Goal: Find specific page/section: Locate a particular part of the current website

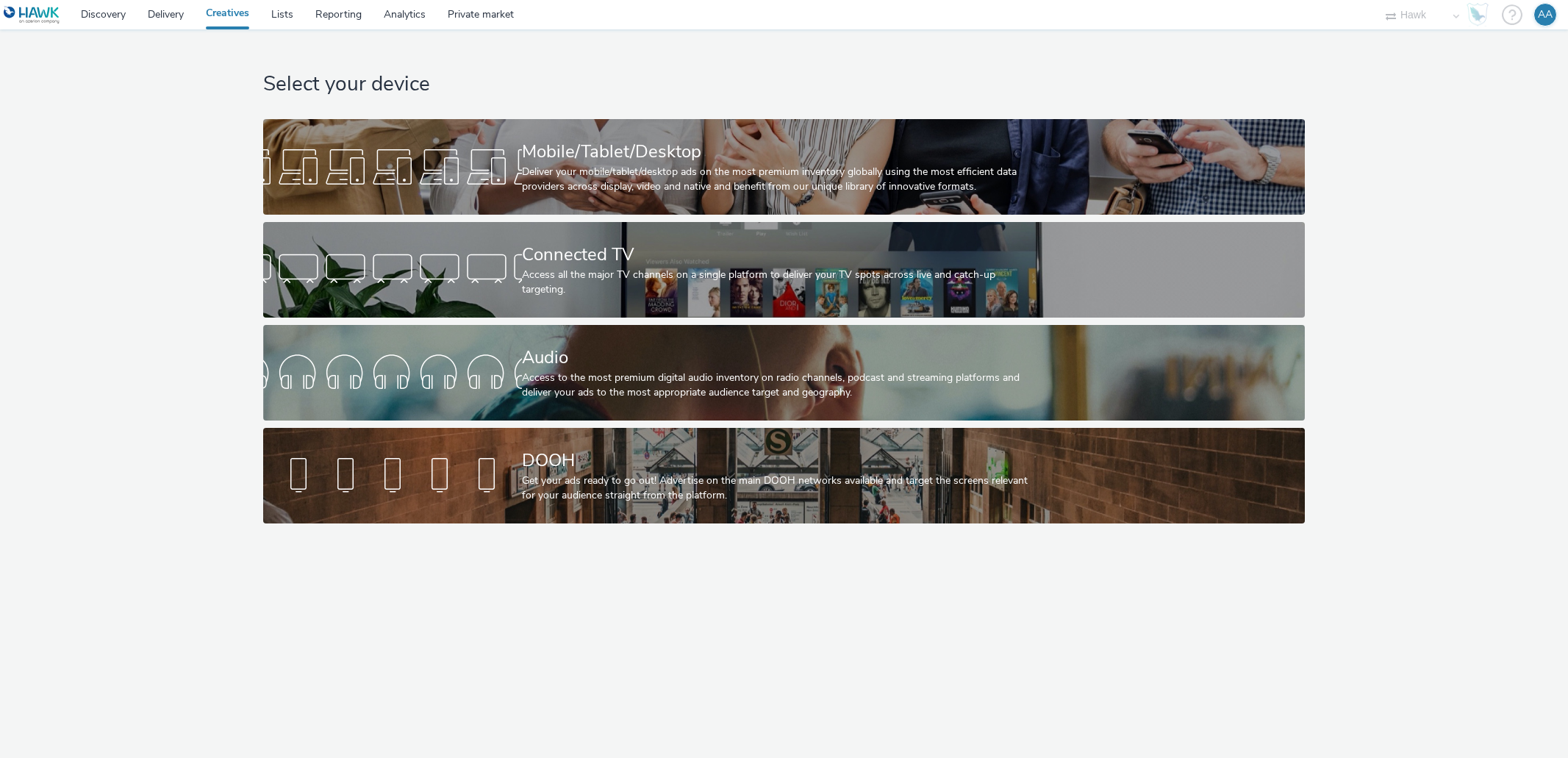
select select "11a7df10-284f-415c-b52a-427acf4c31ae"
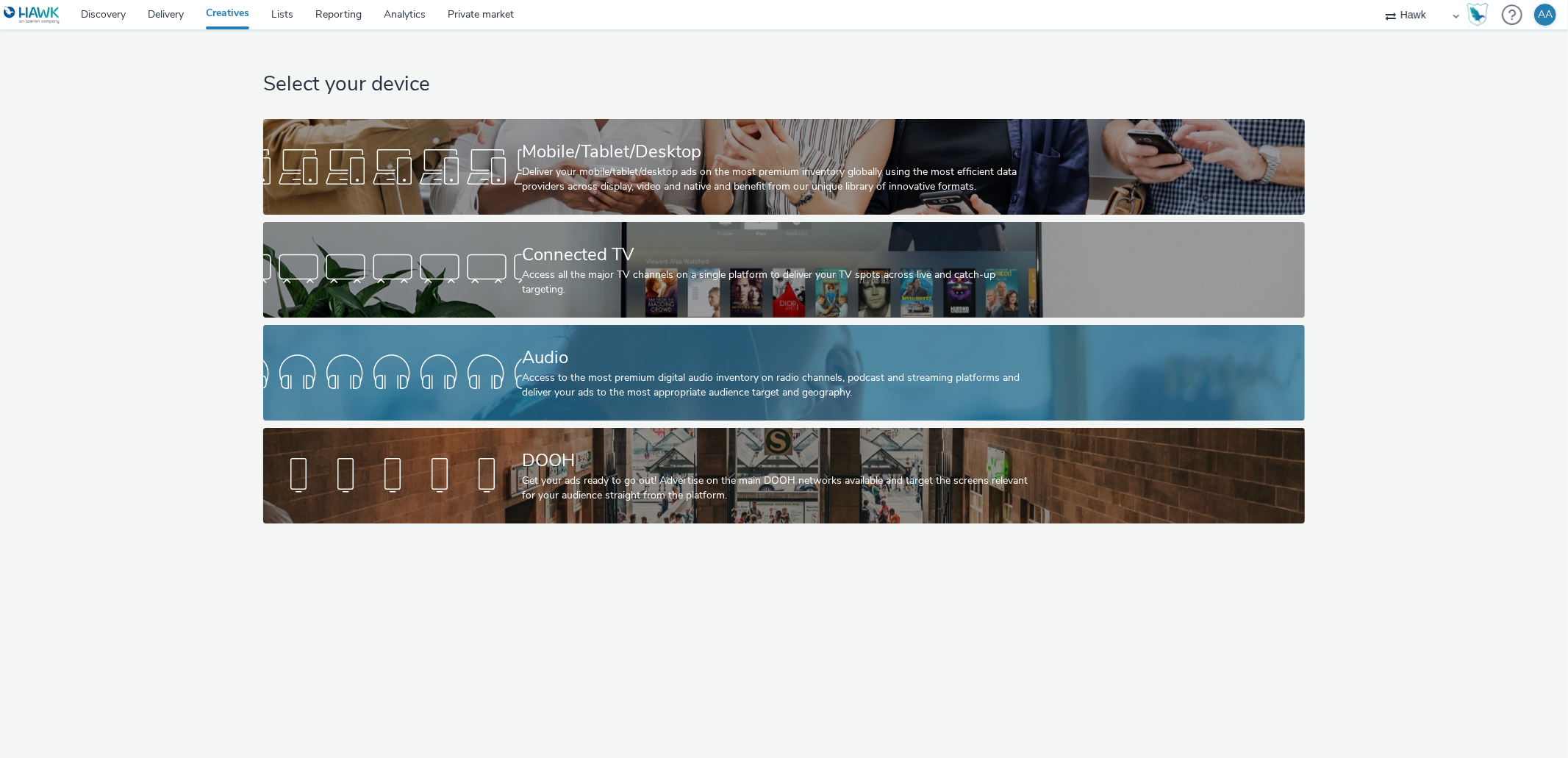
click at [756, 333] on div "Audio Access to the most premium digital audio inventory on radio channels, pod…" at bounding box center [780, 373] width 518 height 96
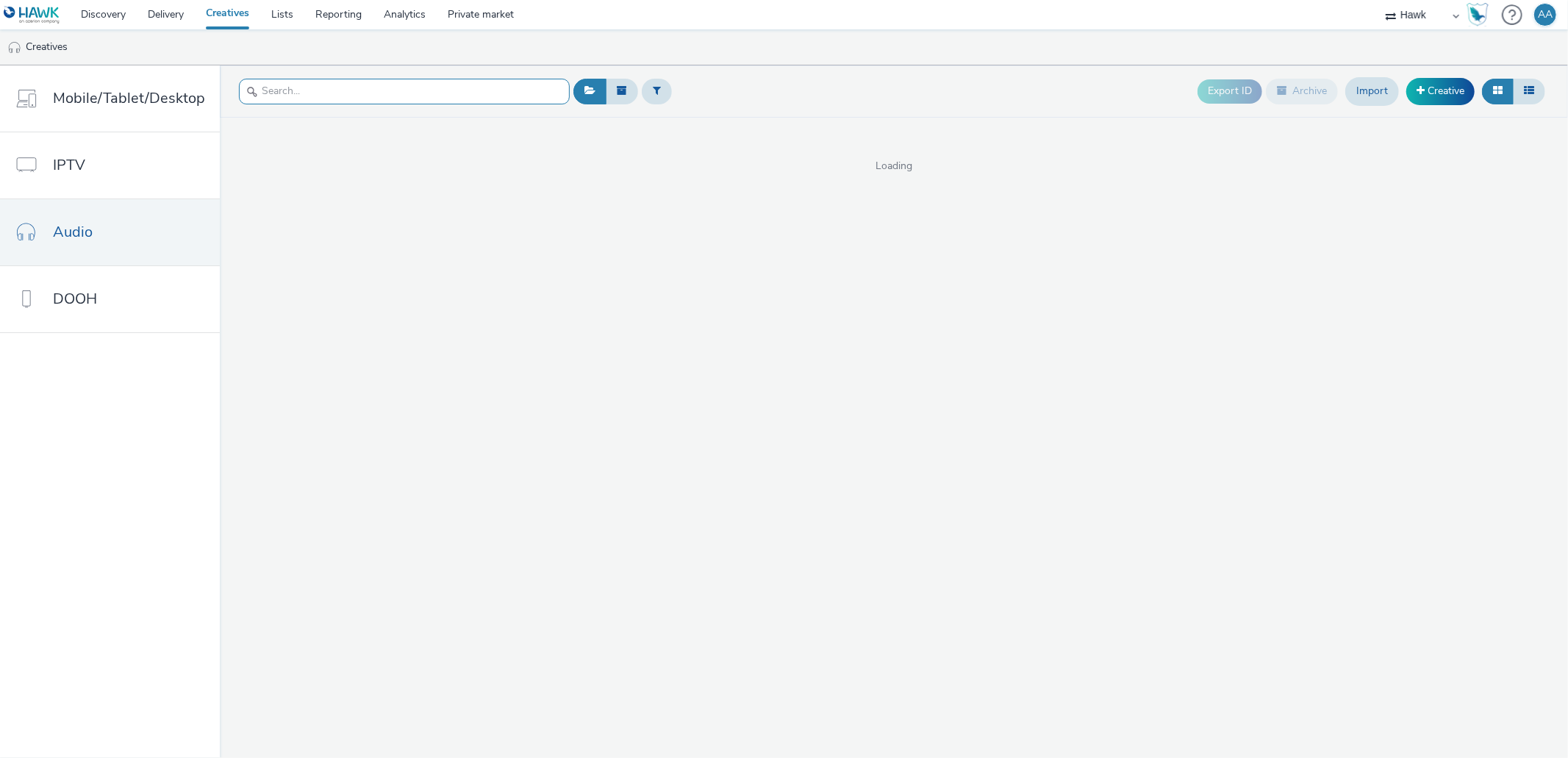
click at [377, 81] on input "text" at bounding box center [404, 92] width 331 height 26
paste input "UK_Ashberry Homes_West Midlands Composite_Hawk_Audio_30_300x250_29/9/2025"
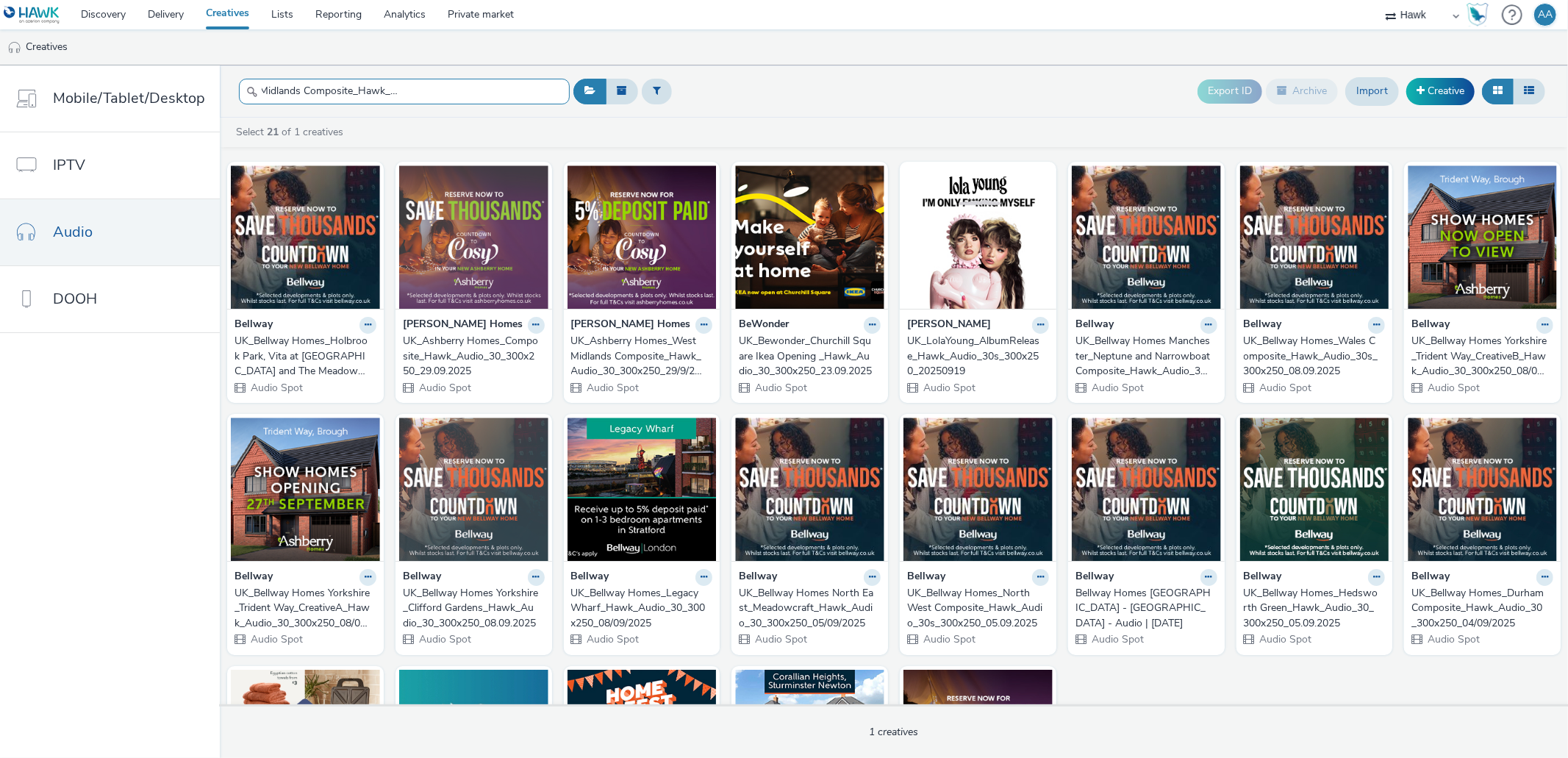
scroll to position [0, 136]
drag, startPoint x: 526, startPoint y: 92, endPoint x: 476, endPoint y: 91, distance: 50.0
click at [476, 91] on input "UK_Ashberry Homes_West Midlands Composite_Hawk_Audio_30_300x250_29/9/2025" at bounding box center [404, 92] width 331 height 26
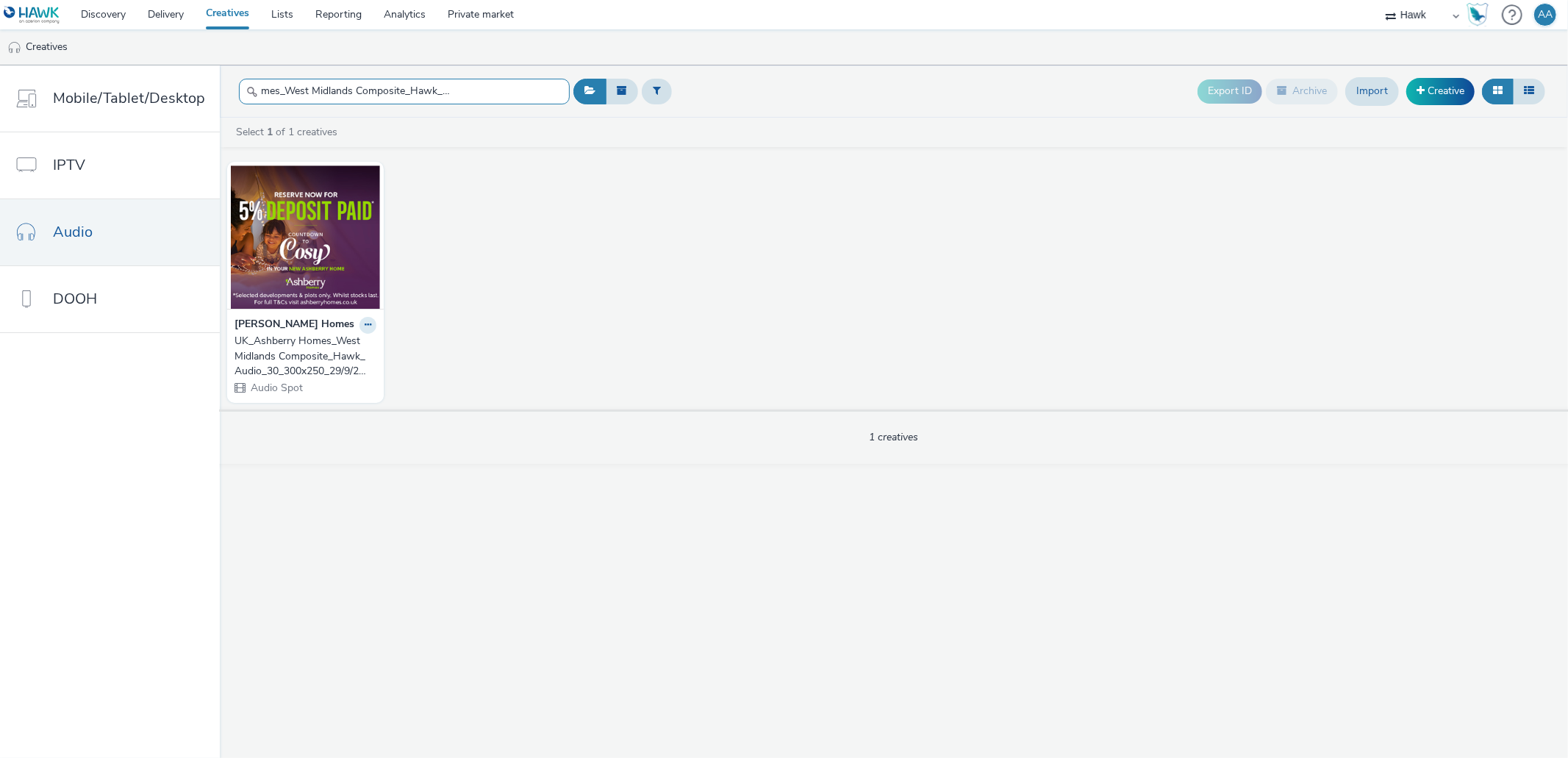
type input "UK_Ashberry Homes_West Midlands Composite_Hawk_Audio_30_300x250"
click at [306, 349] on div "UK_Ashberry Homes_West Midlands Composite_Hawk_Audio_30_300x250_29/9/2025" at bounding box center [302, 356] width 136 height 45
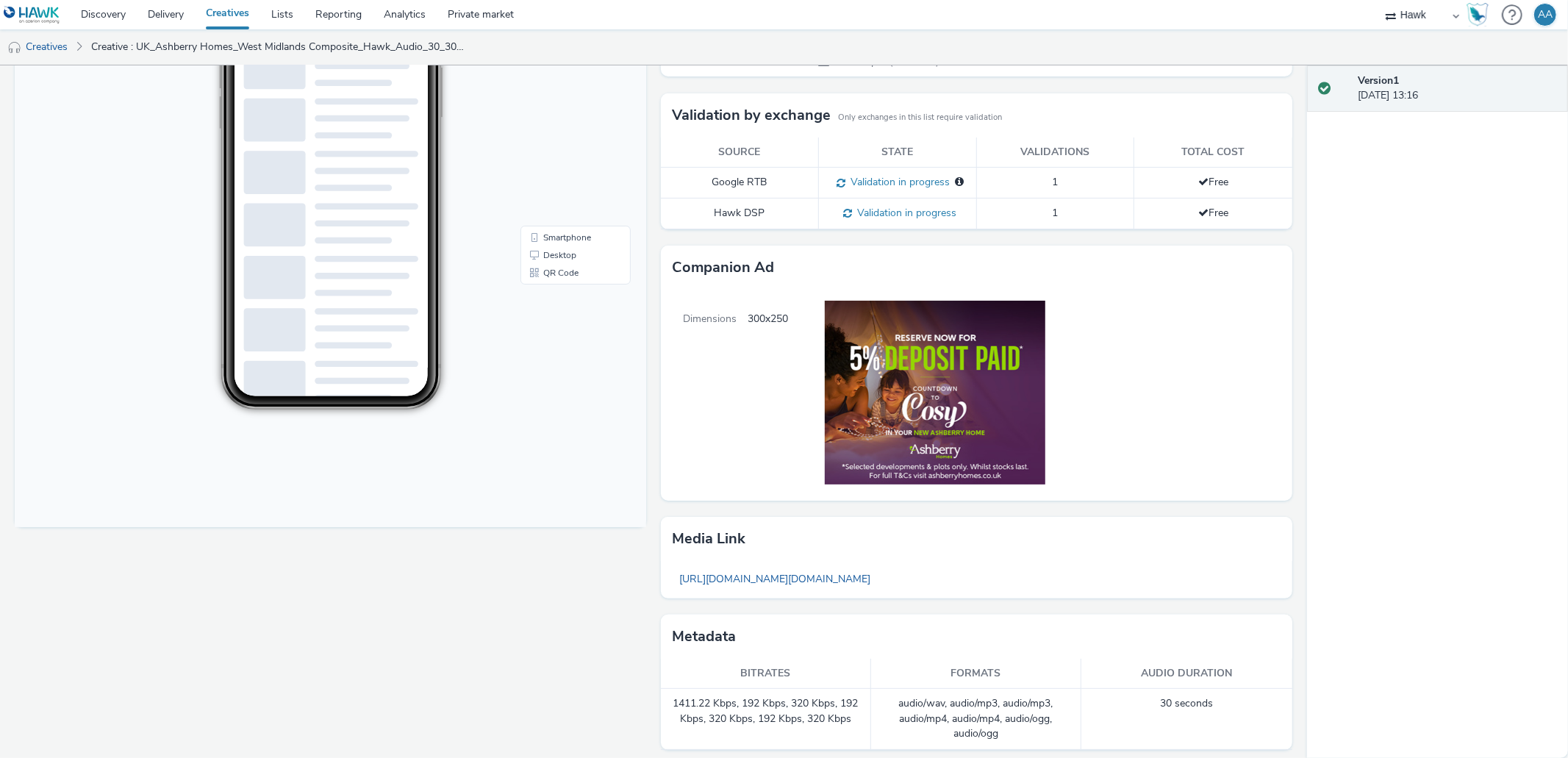
scroll to position [258, 0]
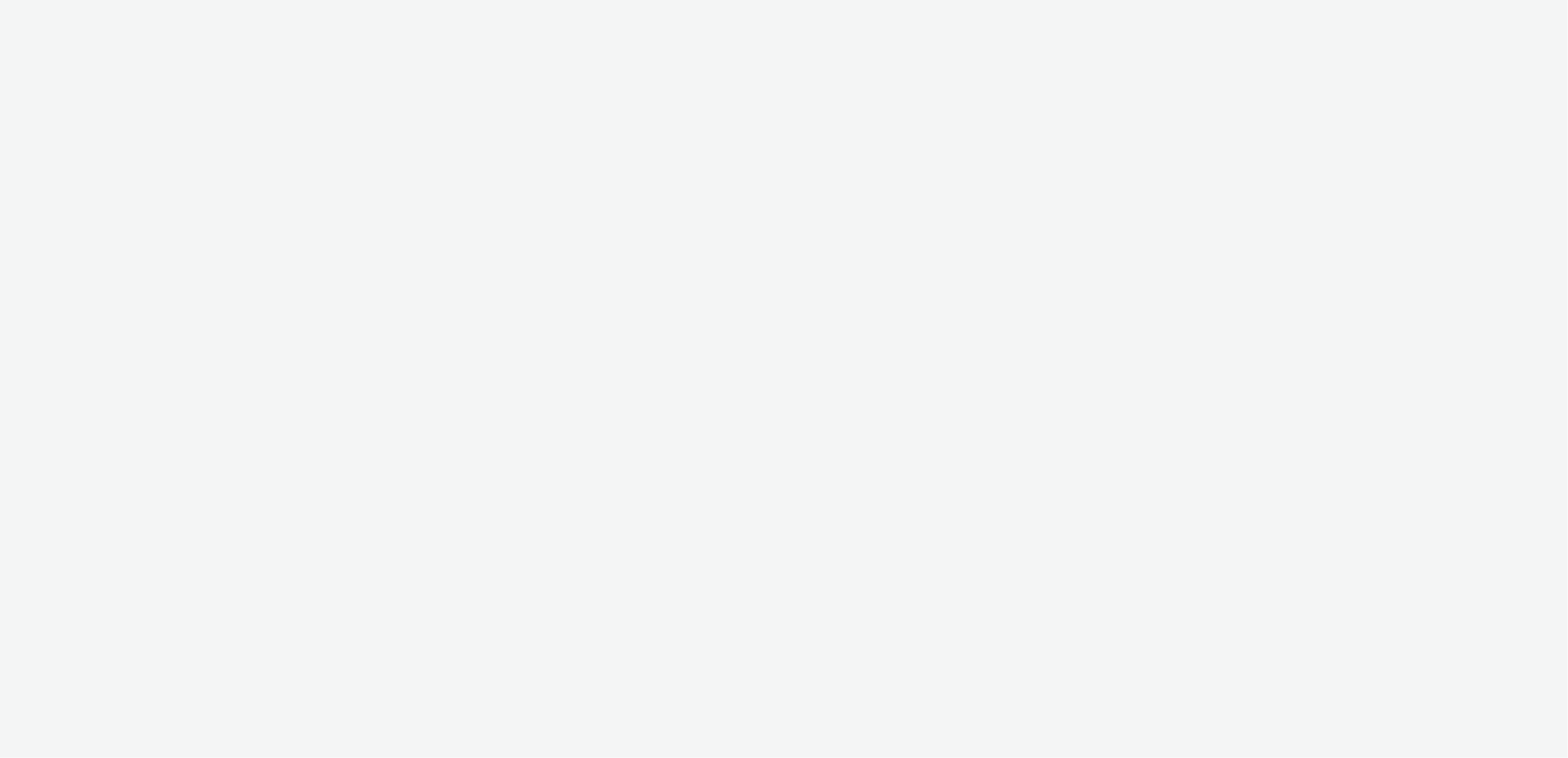
select select "11a7df10-284f-415c-b52a-427acf4c31ae"
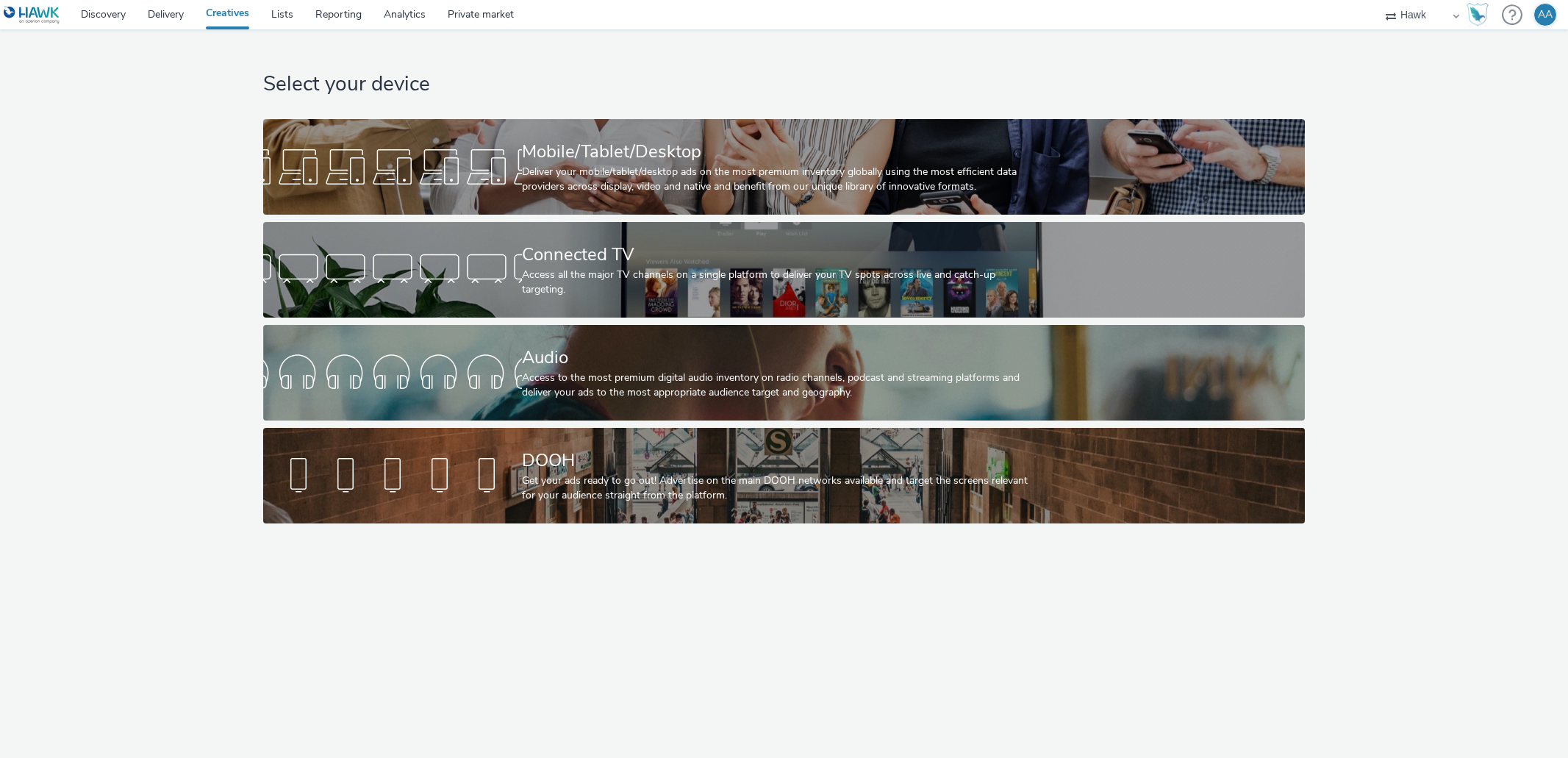
select select "11a7df10-284f-415c-b52a-427acf4c31ae"
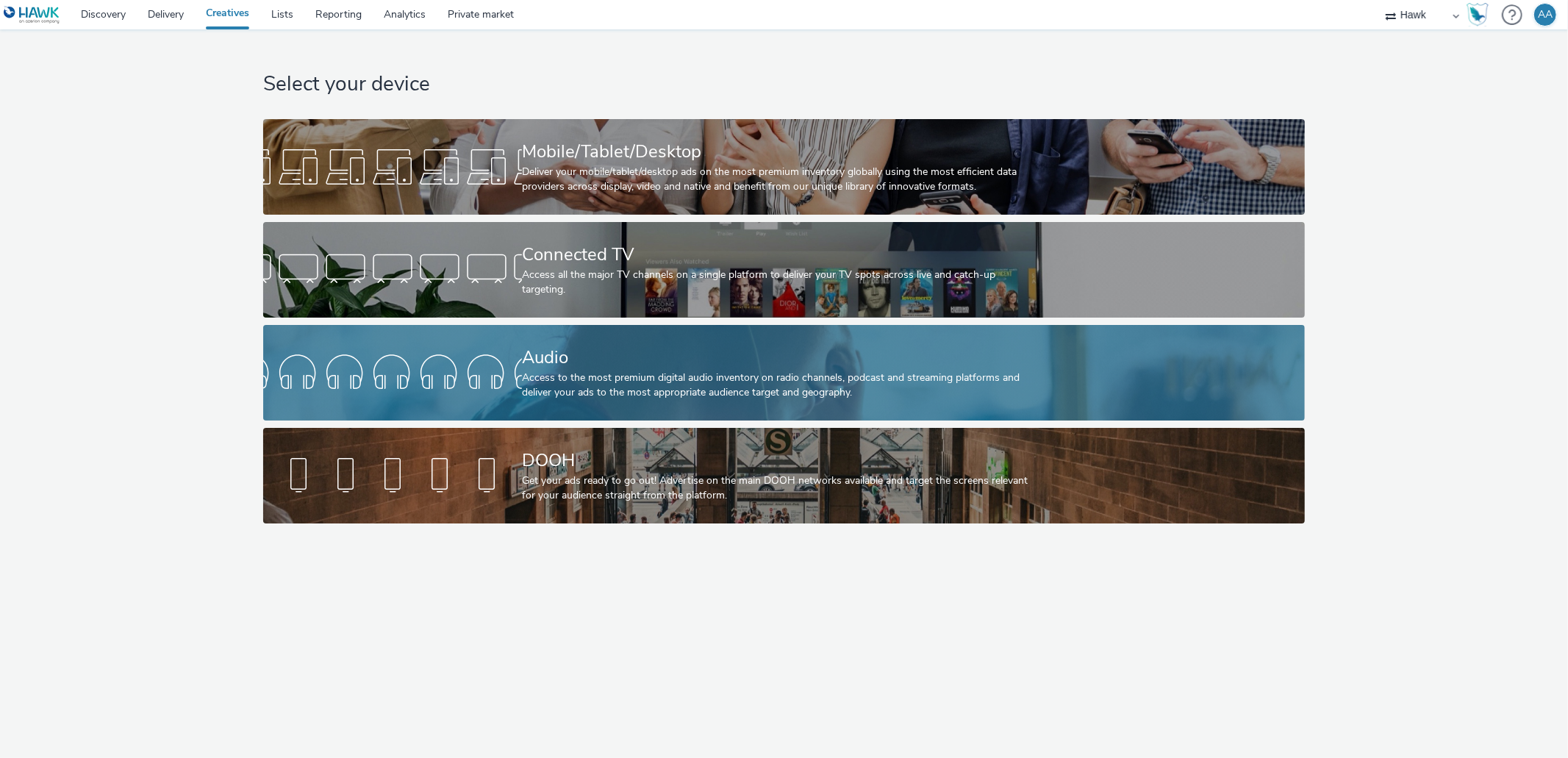
click at [752, 391] on div "Access to the most premium digital audio inventory on radio channels, podcast a…" at bounding box center [780, 386] width 518 height 30
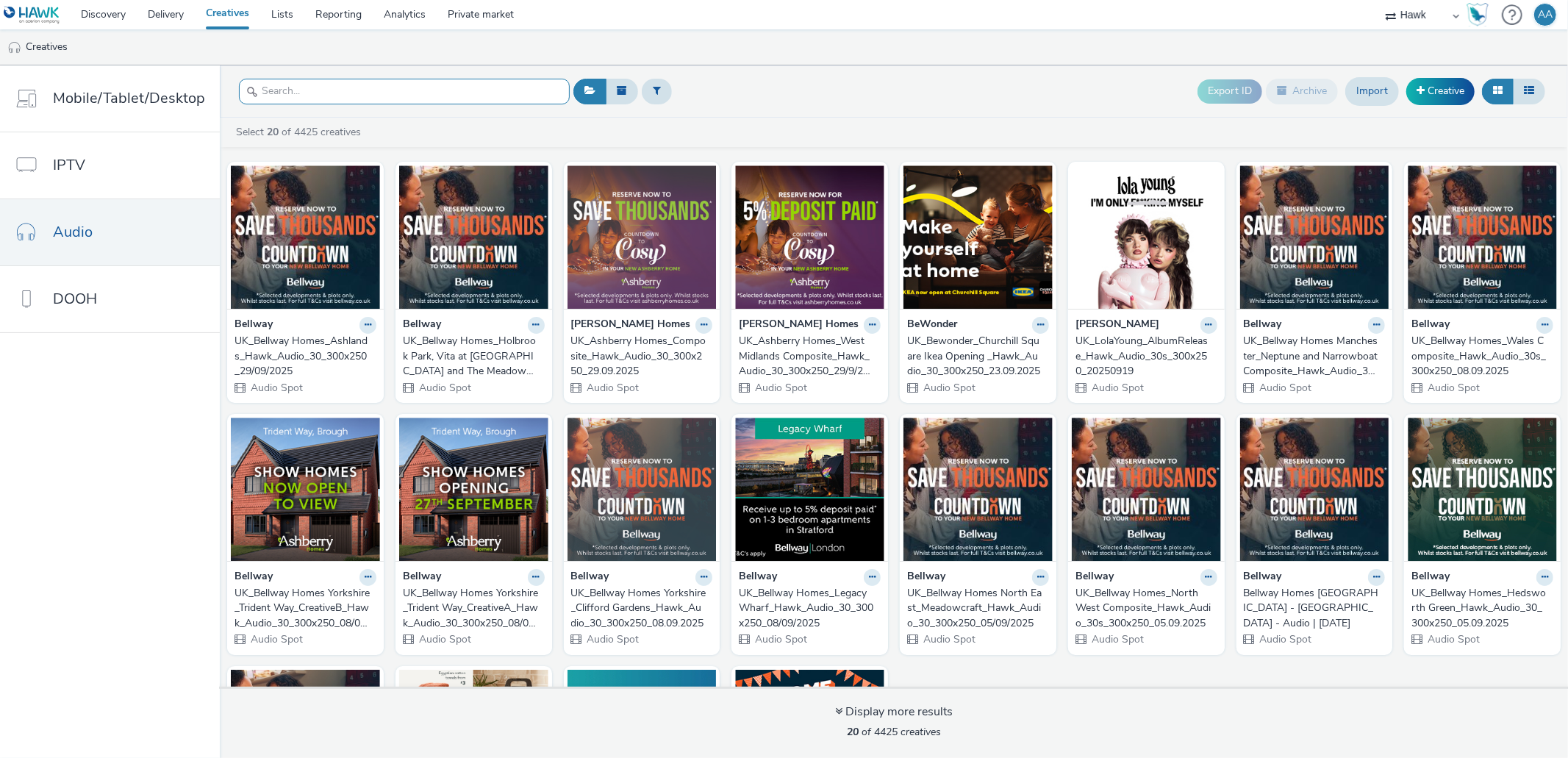
click at [403, 93] on input "text" at bounding box center [404, 92] width 331 height 26
paste input "UK_Ashberry Homes_Composite_Hawk_Audio_30_300x250_29.09.2025"
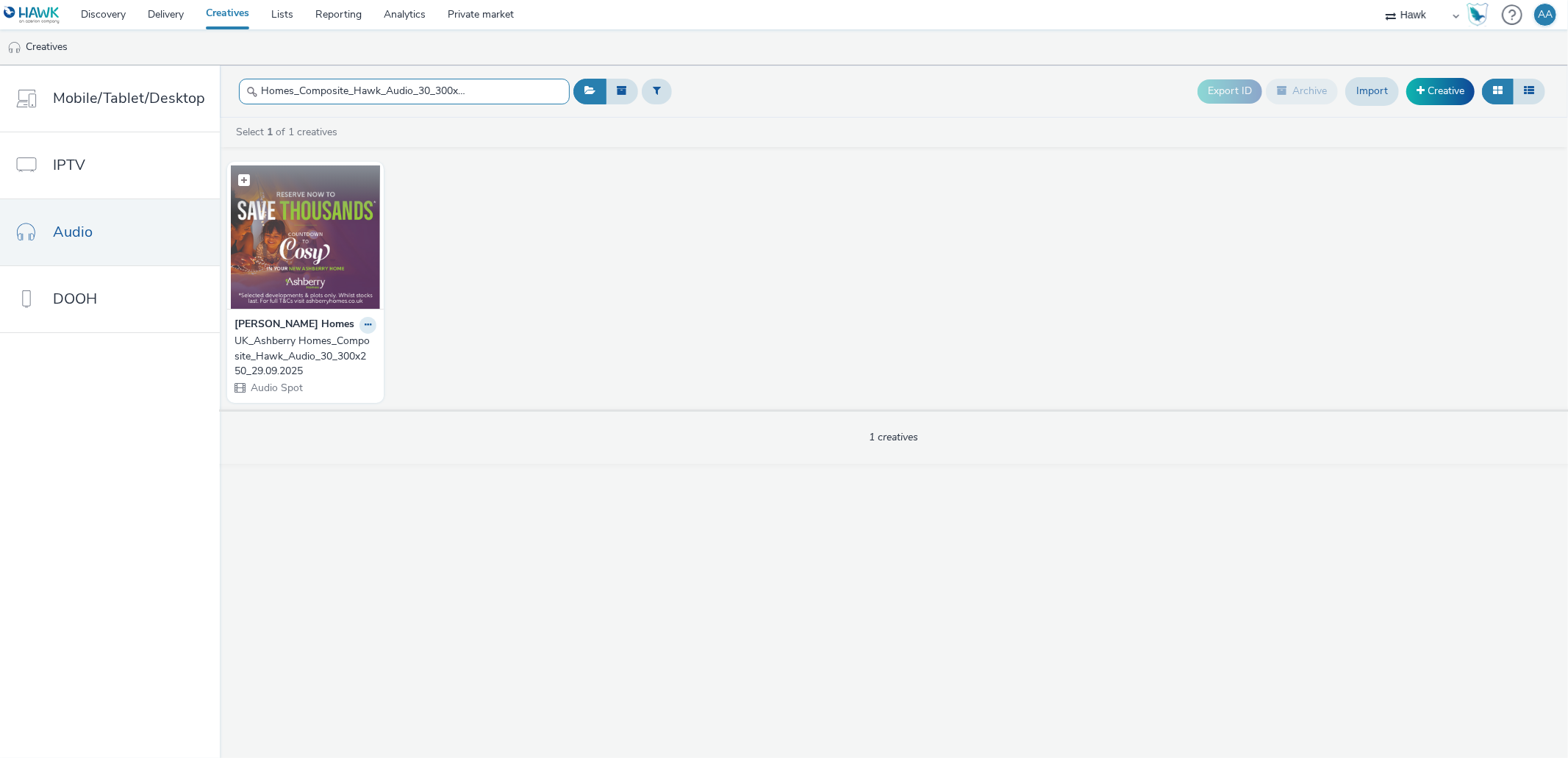
type input "UK_Ashberry Homes_Composite_Hawk_Audio_30_300x250_29.09.2025"
click at [327, 253] on img at bounding box center [306, 237] width 150 height 143
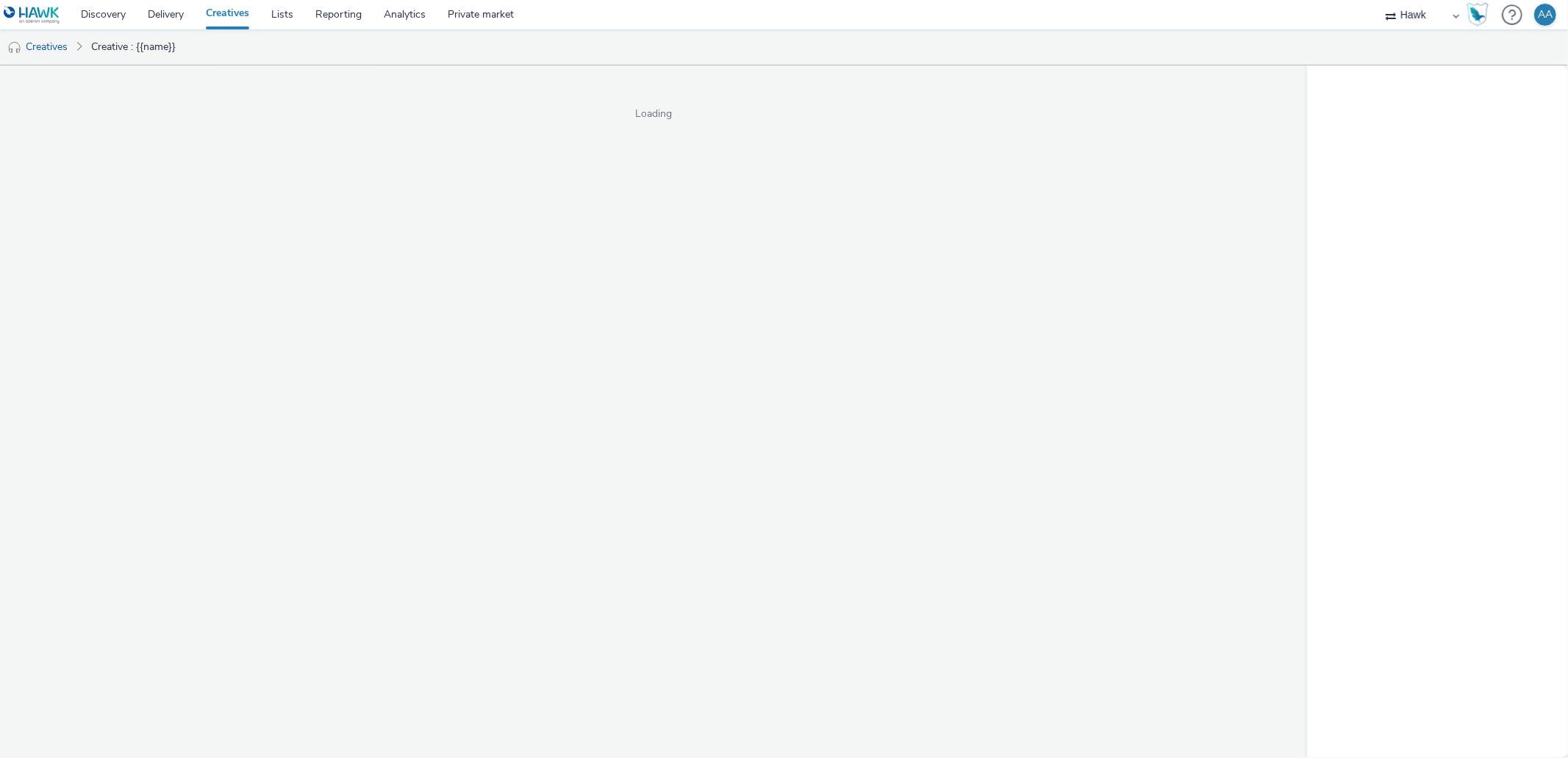
click at [327, 253] on div "Loading" at bounding box center [654, 412] width 1307 height 693
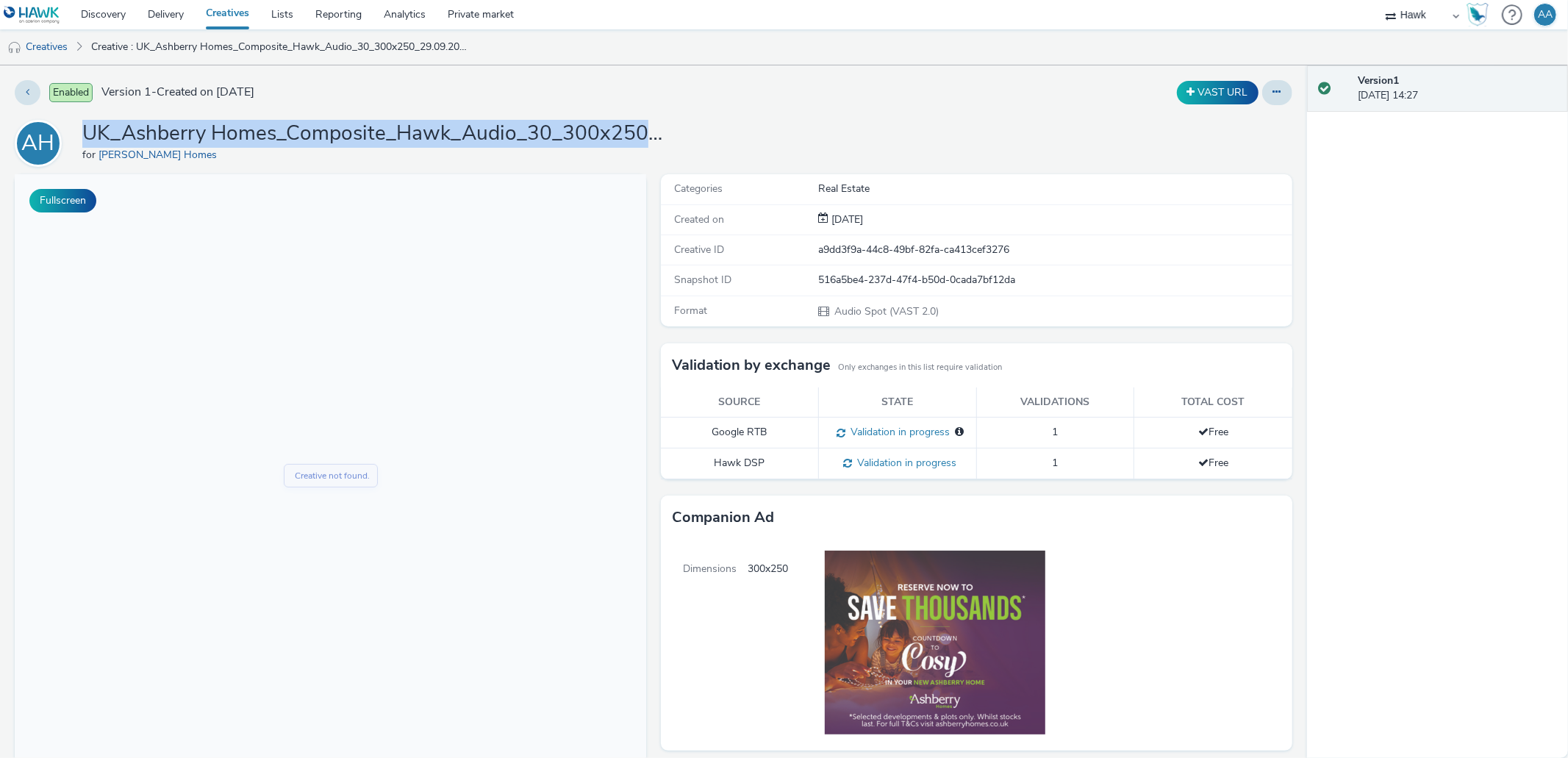
click at [804, 120] on div "AH UK_Ashberry Homes_Composite_Hawk_Audio_30_300x250_29.09.2025 for Ashberry Ho…" at bounding box center [654, 143] width 1278 height 47
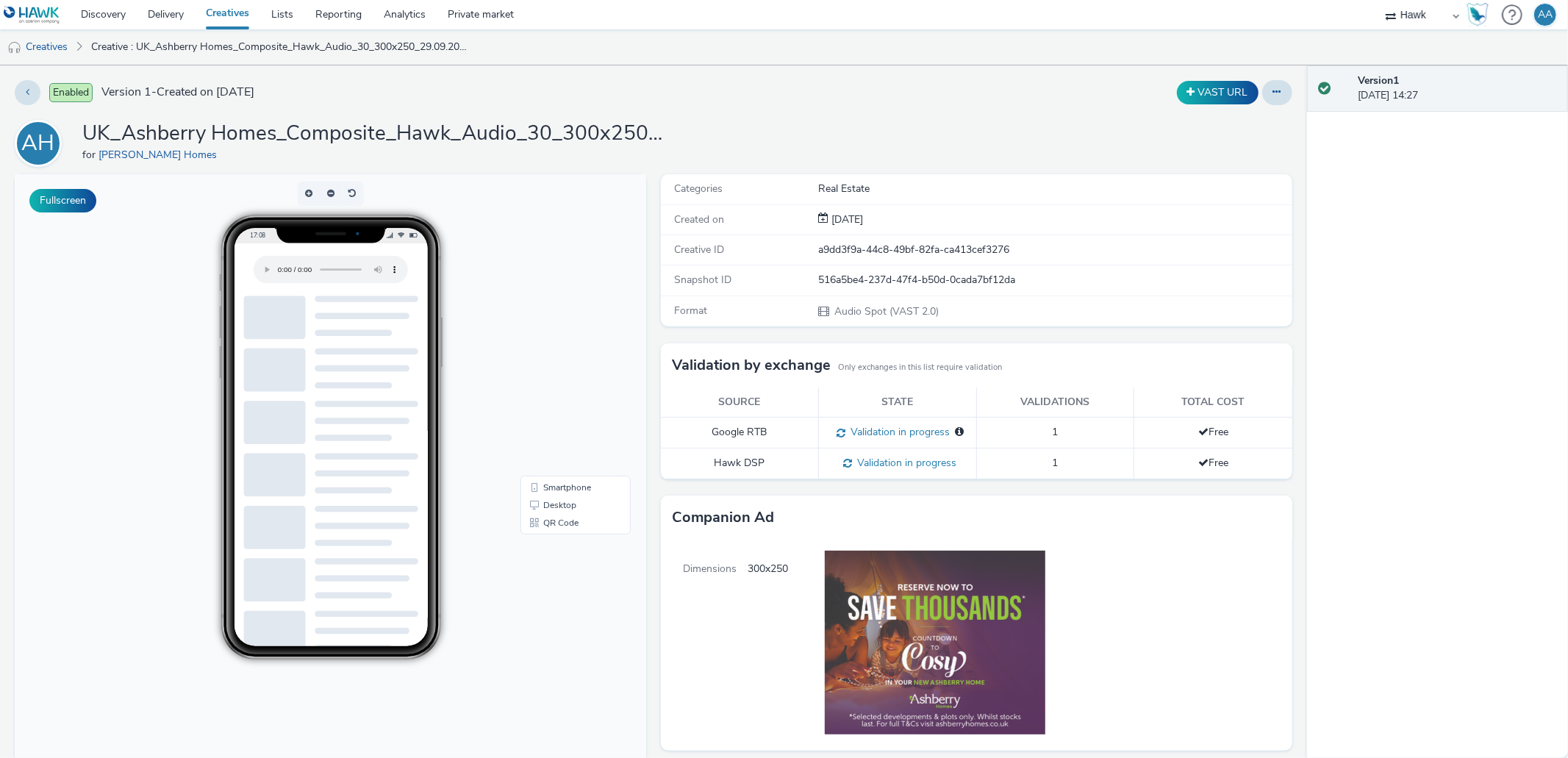
click at [955, 85] on div "VAST URL" at bounding box center [1036, 93] width 510 height 25
